Goal: Information Seeking & Learning: Learn about a topic

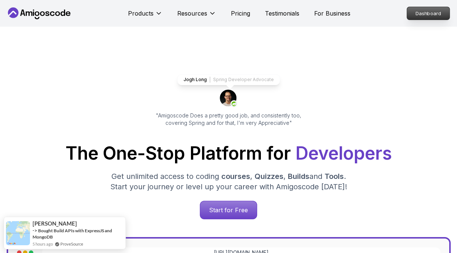
click at [438, 14] on p "Dashboard" at bounding box center [428, 13] width 43 height 13
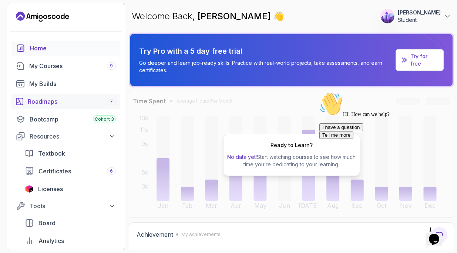
click at [68, 99] on div "Roadmaps 7" at bounding box center [72, 101] width 88 height 9
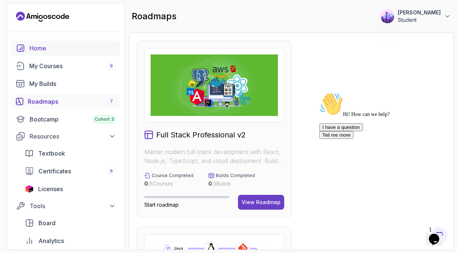
click at [53, 48] on div "Home" at bounding box center [73, 48] width 86 height 9
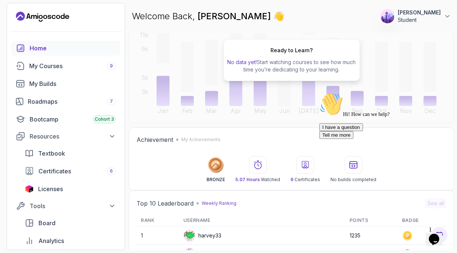
scroll to position [96, 0]
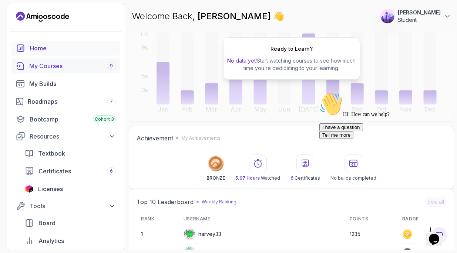
click at [51, 67] on div "My Courses 9" at bounding box center [72, 65] width 87 height 9
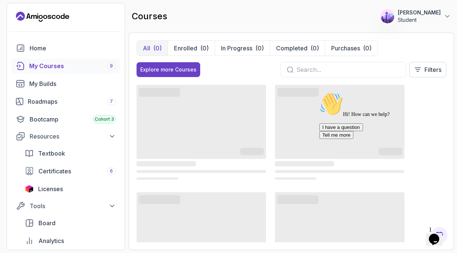
click at [48, 15] on icon "Landing page" at bounding box center [42, 17] width 53 height 12
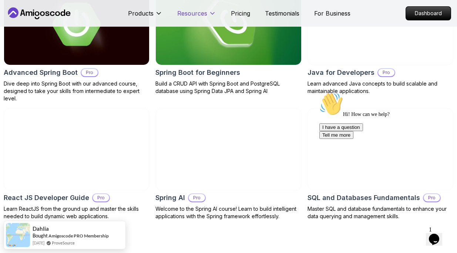
scroll to position [801, 0]
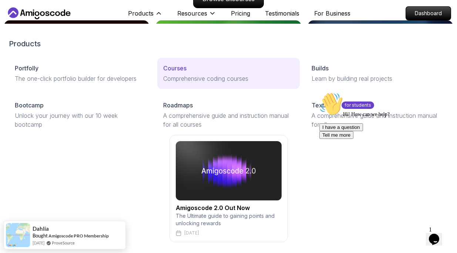
click at [188, 66] on div "Courses" at bounding box center [228, 68] width 131 height 9
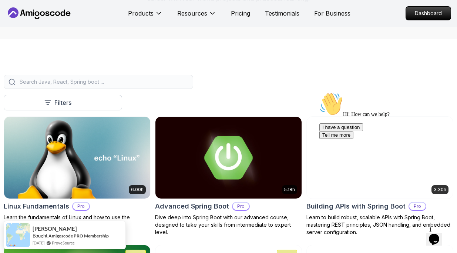
scroll to position [155, 0]
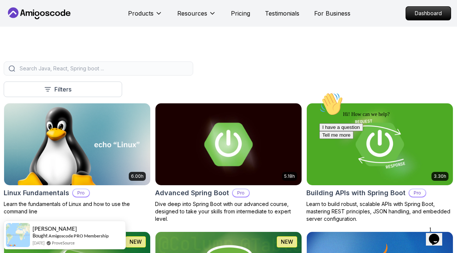
click at [105, 73] on div at bounding box center [98, 68] width 189 height 14
click at [104, 71] on input "search" at bounding box center [103, 68] width 170 height 7
click at [99, 84] on button "Filters" at bounding box center [63, 89] width 118 height 16
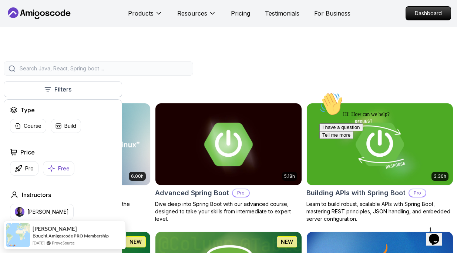
click at [60, 165] on p "Free" at bounding box center [63, 168] width 11 height 7
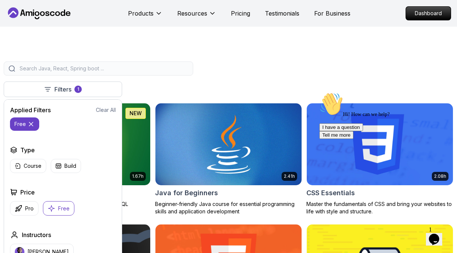
click at [157, 72] on div at bounding box center [98, 68] width 189 height 14
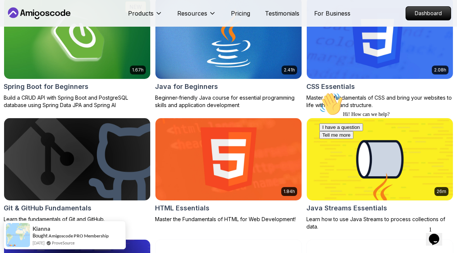
scroll to position [219, 0]
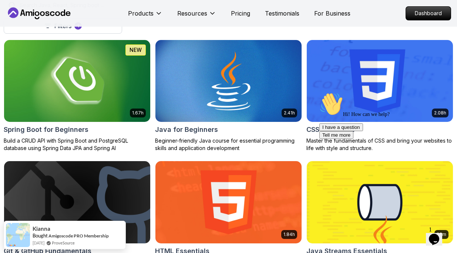
click at [338, 72] on img at bounding box center [380, 81] width 154 height 86
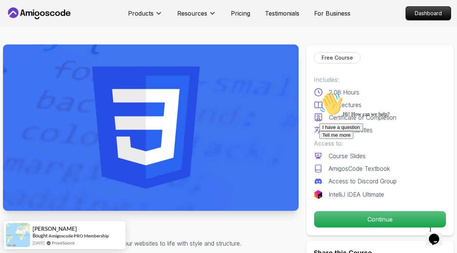
click at [363, 139] on div "I have a question Tell me more" at bounding box center [385, 131] width 133 height 16
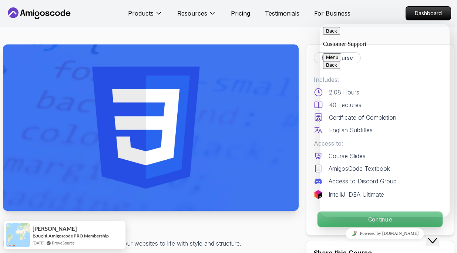
click at [336, 221] on p "Continue" at bounding box center [379, 219] width 125 height 16
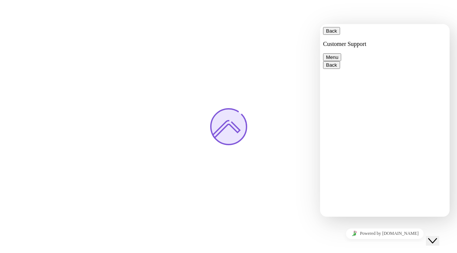
click at [331, 33] on button "Back" at bounding box center [331, 31] width 17 height 8
click at [282, 53] on div at bounding box center [228, 126] width 457 height 253
click at [275, 47] on div at bounding box center [228, 126] width 457 height 253
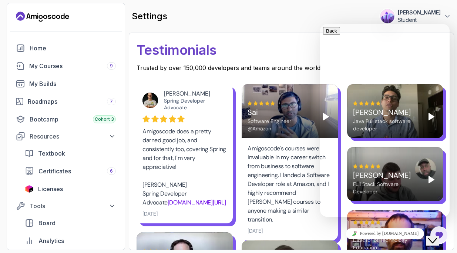
scroll to position [511, 0]
